Goal: Task Accomplishment & Management: Manage account settings

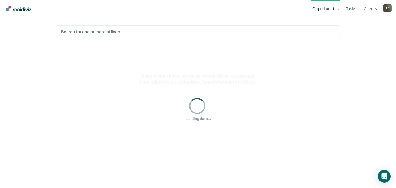
click at [106, 34] on div at bounding box center [198, 32] width 274 height 6
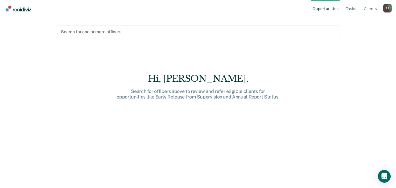
click at [102, 31] on div at bounding box center [198, 32] width 274 height 6
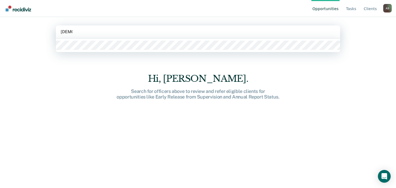
type input "santol"
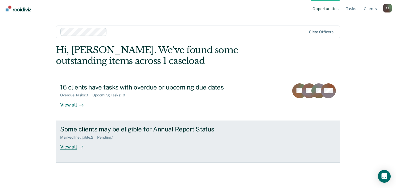
click at [93, 136] on div "Marked Ineligible : 2" at bounding box center [78, 137] width 37 height 5
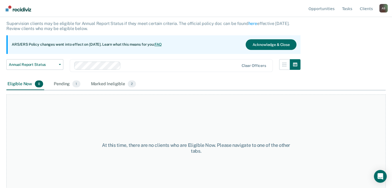
scroll to position [44, 0]
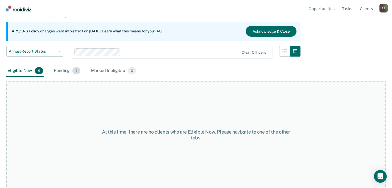
click at [67, 68] on div "Pending 1" at bounding box center [67, 71] width 28 height 12
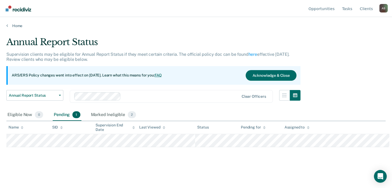
scroll to position [0, 0]
drag, startPoint x: 27, startPoint y: 116, endPoint x: 28, endPoint y: 112, distance: 4.3
click at [27, 116] on div "Eligible Now 0" at bounding box center [25, 115] width 38 height 12
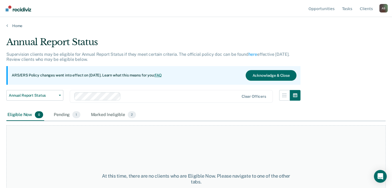
click at [16, 22] on div "Home" at bounding box center [196, 22] width 392 height 11
click at [15, 26] on link "Home" at bounding box center [195, 25] width 379 height 5
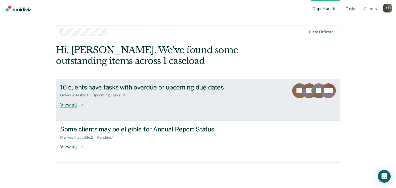
click at [126, 116] on link "16 clients have tasks with overdue or upcoming due dates Overdue Tasks : 3 Upco…" at bounding box center [198, 100] width 284 height 42
